Goal: Find specific page/section: Find specific page/section

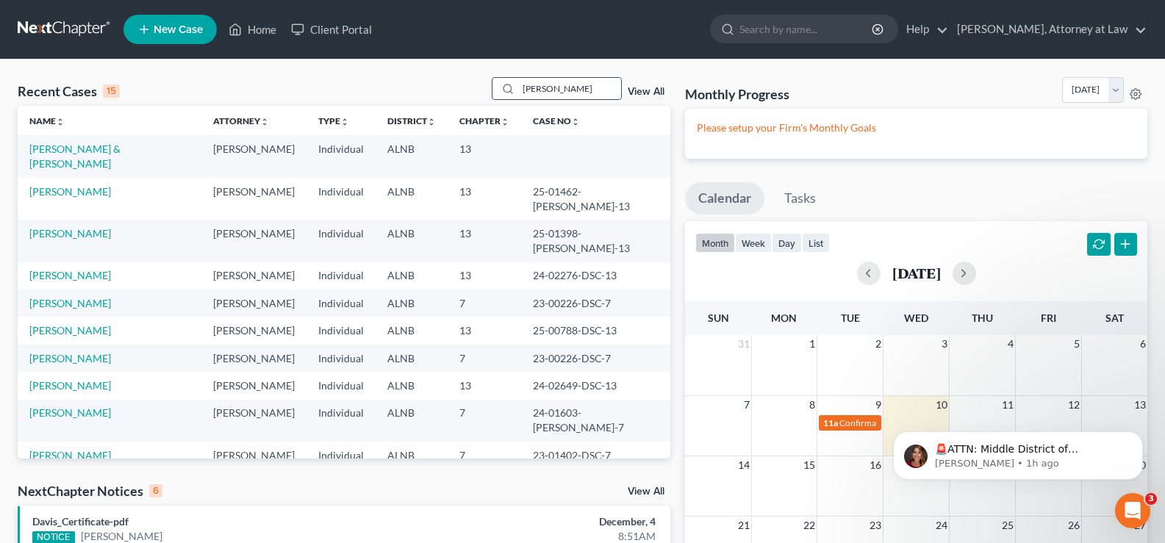
drag, startPoint x: 566, startPoint y: 84, endPoint x: 507, endPoint y: 83, distance: 58.8
click at [518, 85] on div "[PERSON_NAME]" at bounding box center [557, 88] width 131 height 23
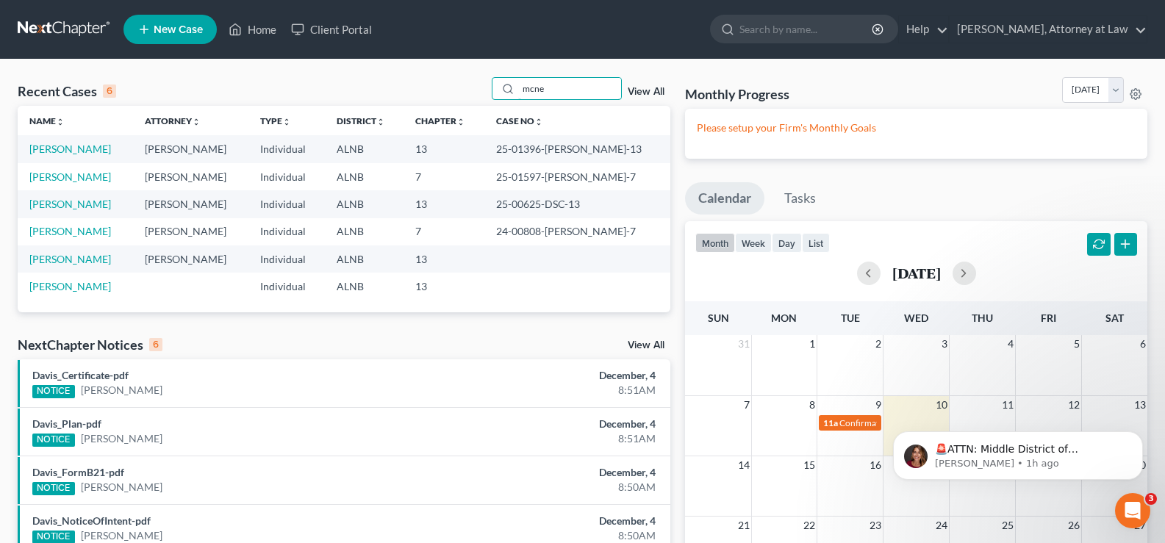
type input "mcne"
click at [87, 209] on link "[PERSON_NAME]" at bounding box center [70, 204] width 82 height 12
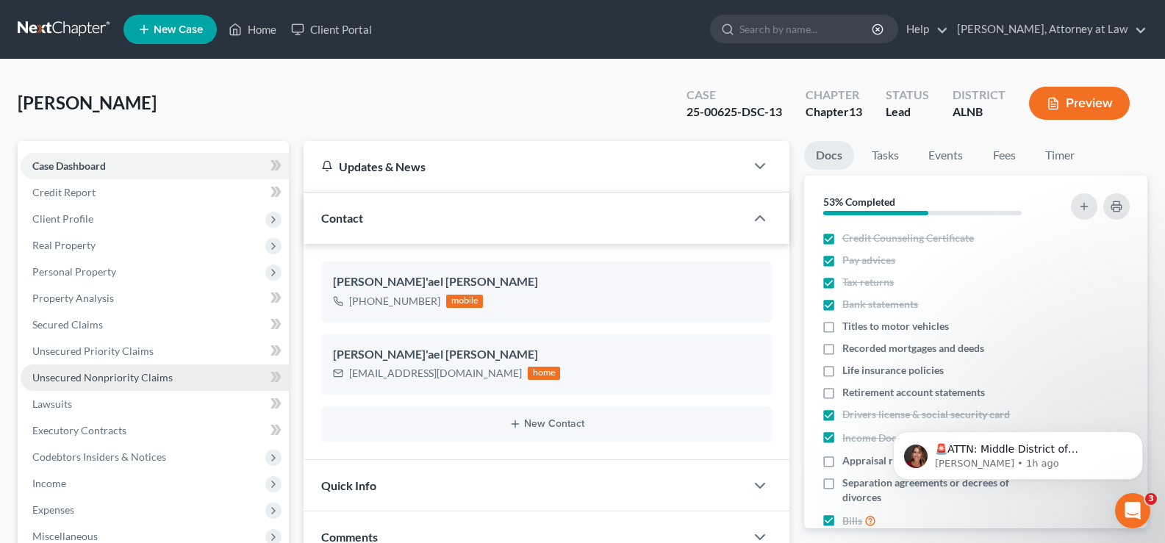
drag, startPoint x: 105, startPoint y: 379, endPoint x: 162, endPoint y: 379, distance: 57.3
click at [106, 379] on span "Unsecured Nonpriority Claims" at bounding box center [102, 377] width 140 height 12
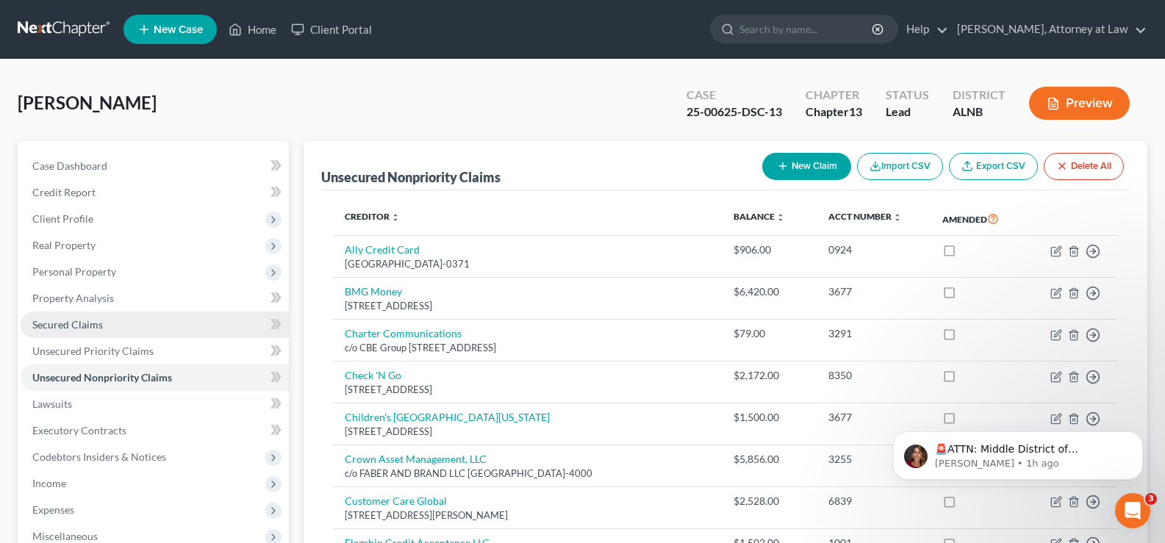
click at [49, 321] on span "Secured Claims" at bounding box center [67, 324] width 71 height 12
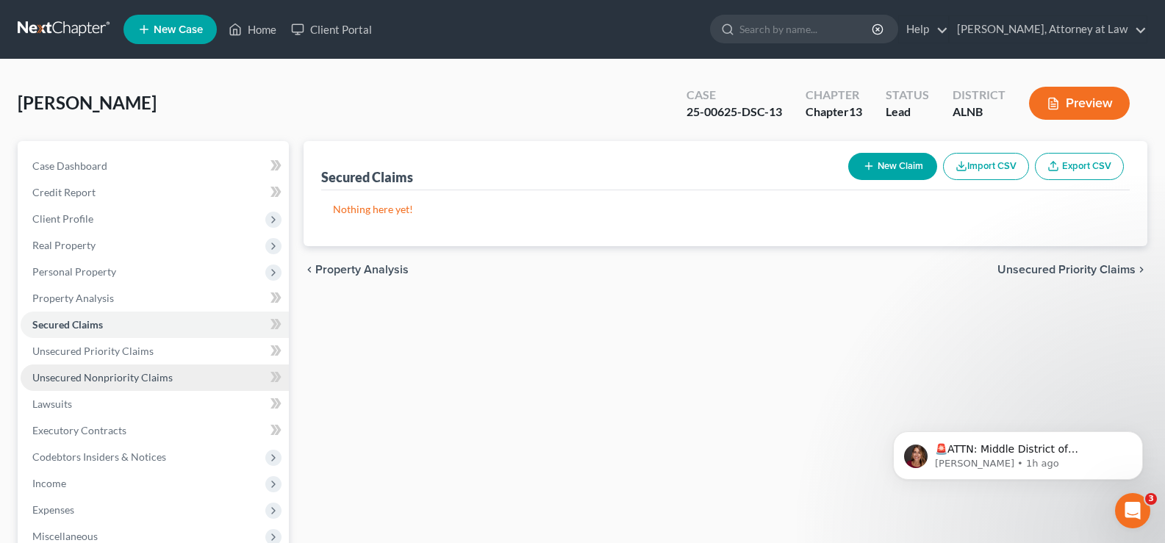
click at [109, 376] on span "Unsecured Nonpriority Claims" at bounding box center [102, 377] width 140 height 12
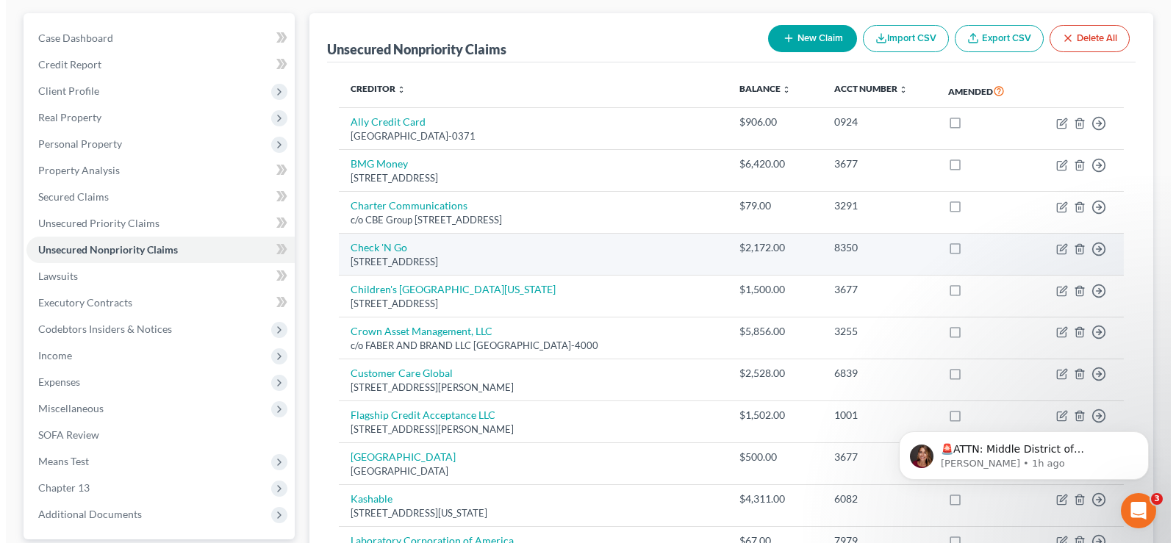
scroll to position [147, 0]
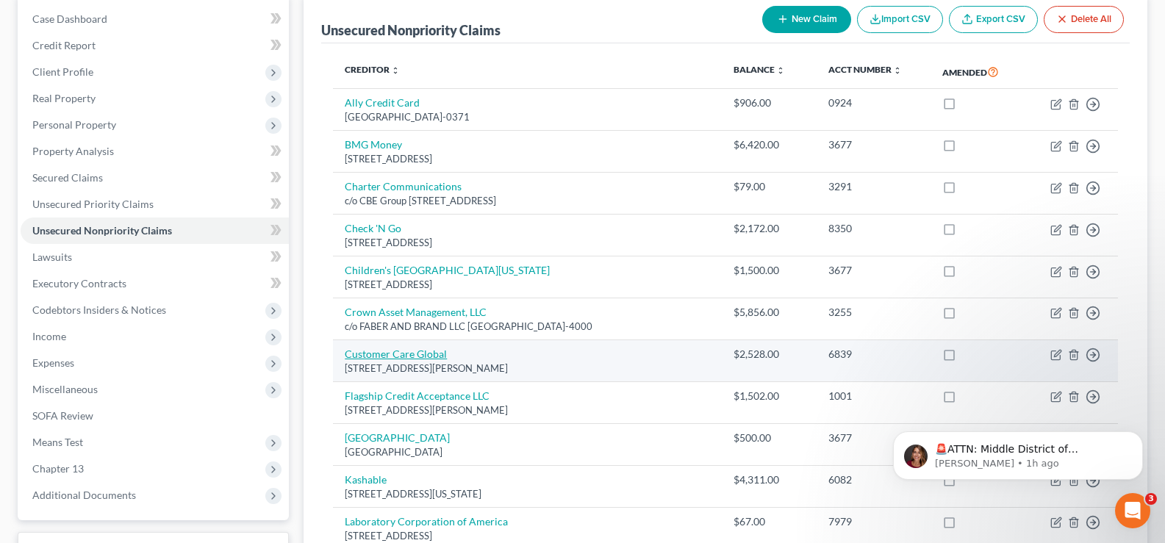
click at [396, 354] on link "Customer Care Global" at bounding box center [396, 354] width 102 height 12
select select "14"
select select "1"
select select "0"
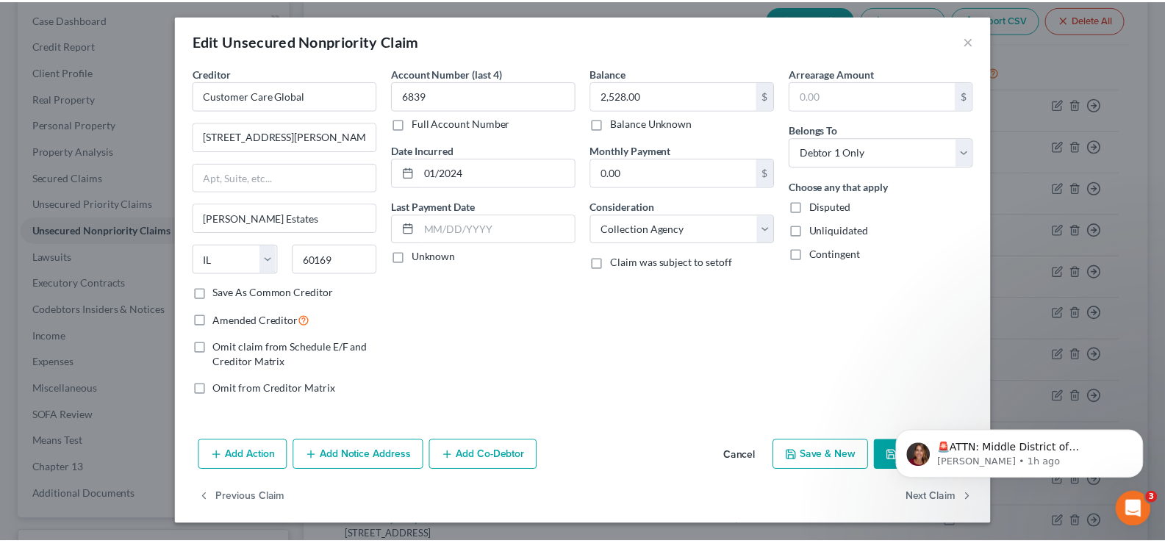
scroll to position [0, 0]
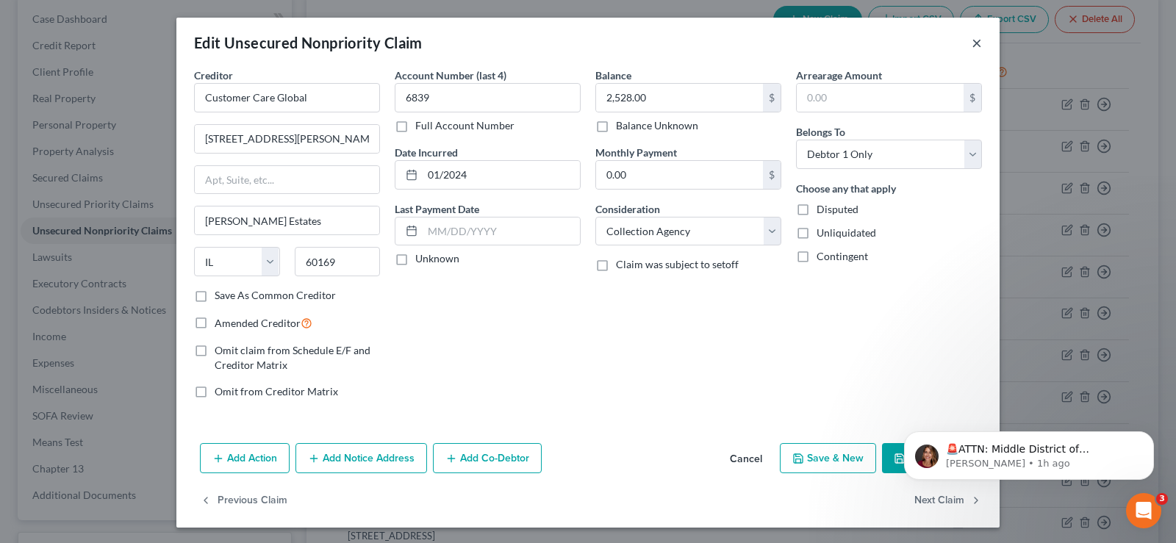
click at [972, 46] on button "×" at bounding box center [977, 43] width 10 height 18
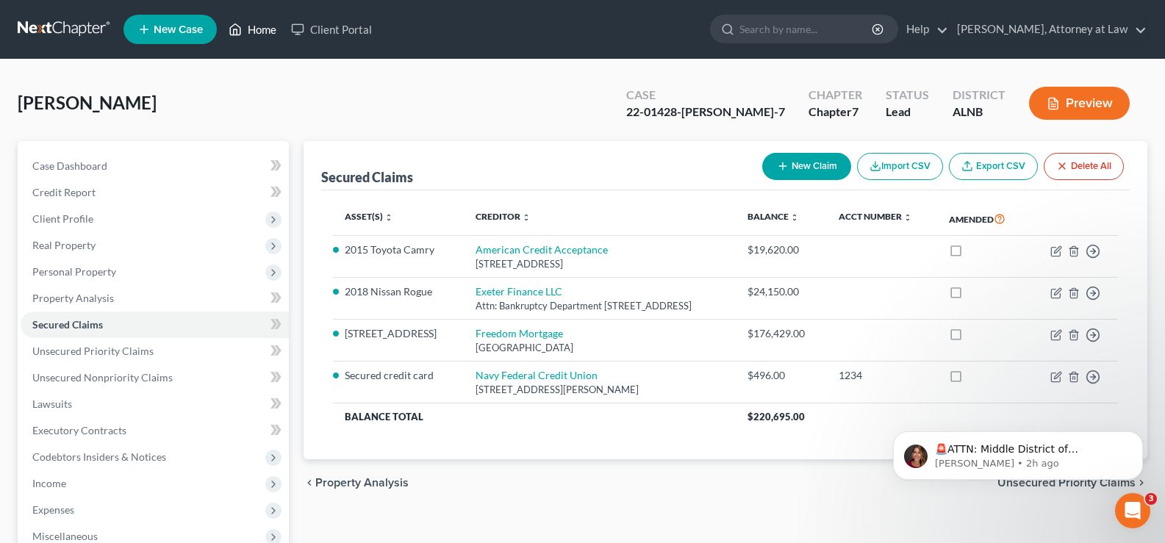
click at [277, 30] on link "Home" at bounding box center [252, 29] width 62 height 26
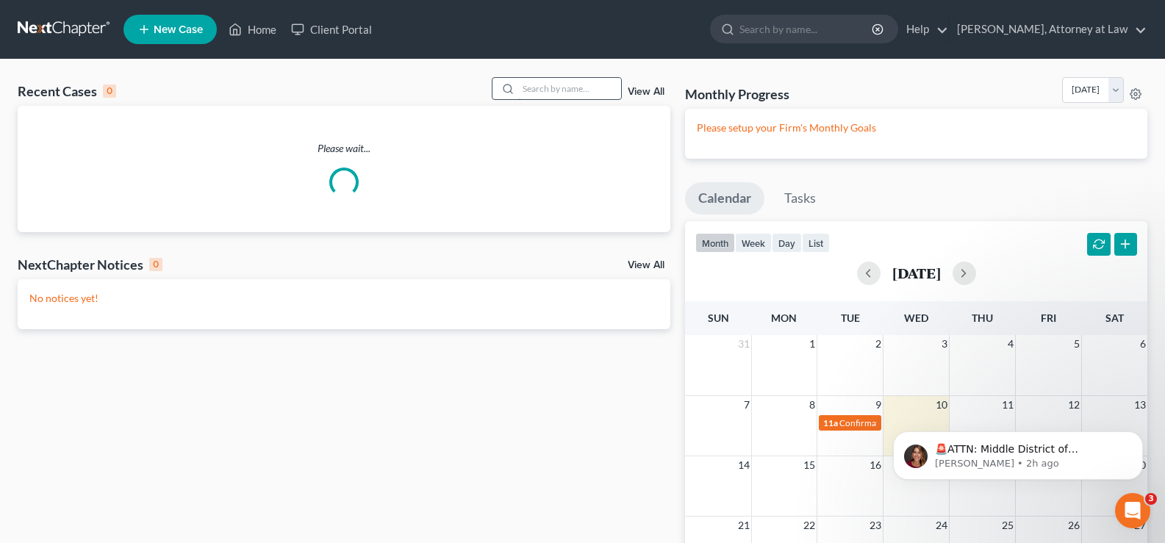
click at [566, 89] on input "search" at bounding box center [569, 88] width 103 height 21
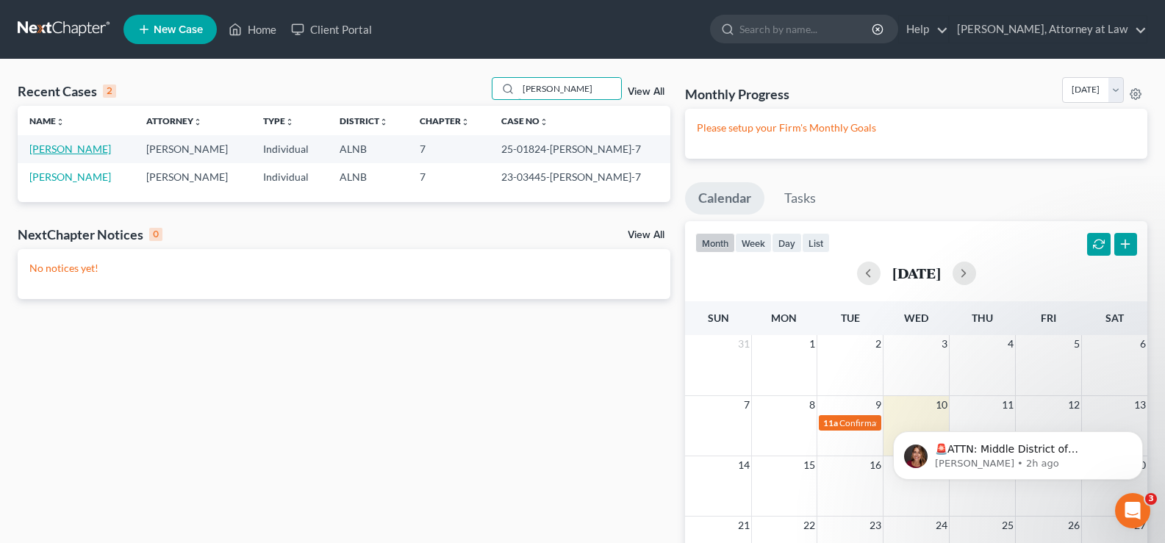
type input "agee"
click at [76, 149] on link "Agee, Ayla" at bounding box center [70, 149] width 82 height 12
